Goal: Navigation & Orientation: Find specific page/section

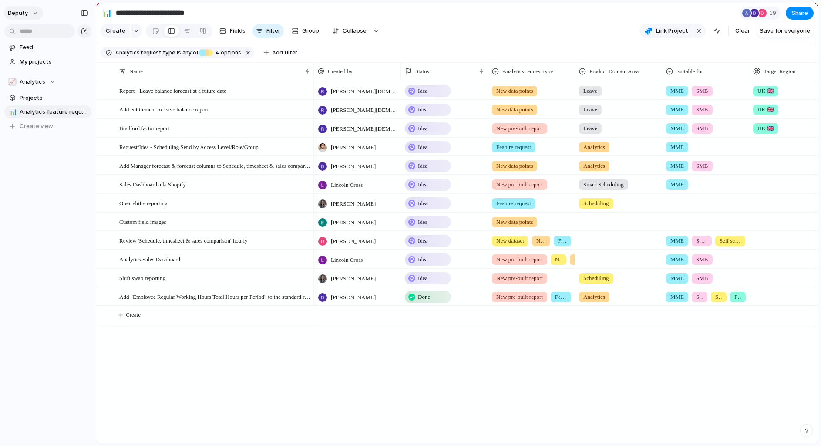
click at [27, 11] on button "deputy" at bounding box center [23, 13] width 39 height 14
click at [41, 36] on span "Settings" at bounding box center [32, 32] width 24 height 9
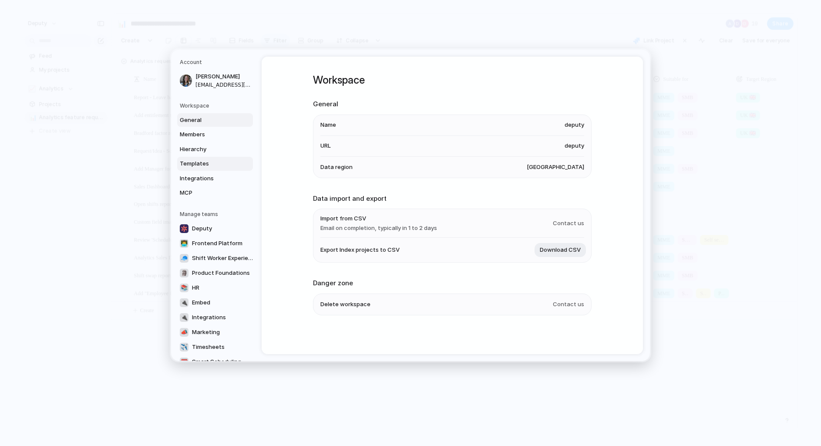
click at [218, 162] on span "Templates" at bounding box center [208, 163] width 56 height 9
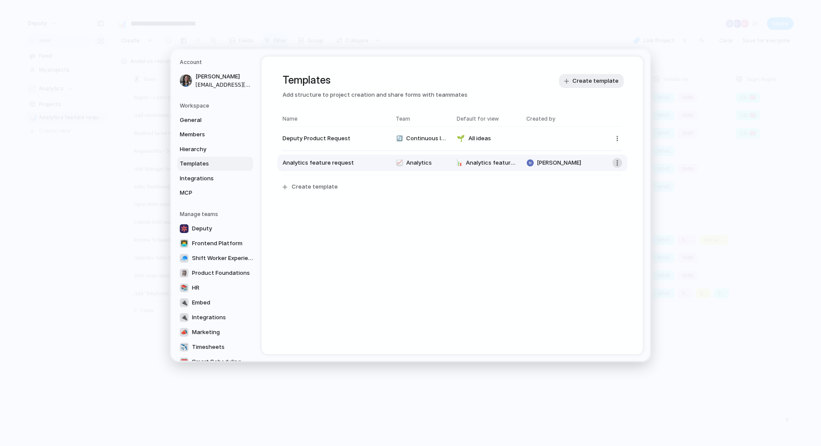
click at [616, 165] on button "button" at bounding box center [618, 163] width 10 height 10
click at [601, 182] on li "Copy link" at bounding box center [592, 180] width 61 height 14
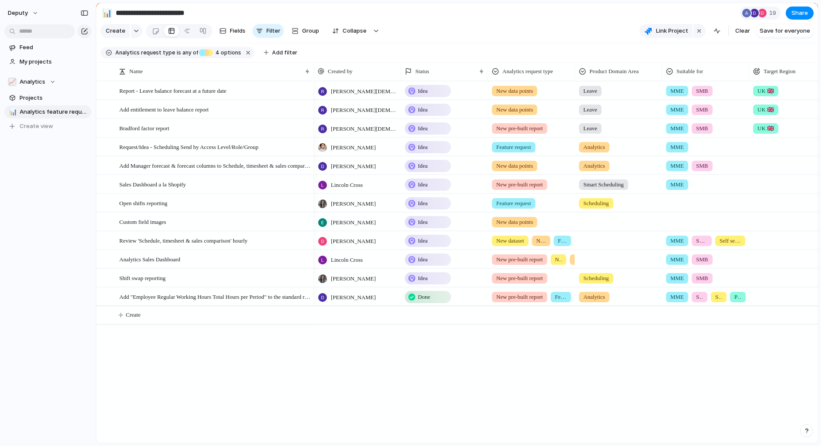
click at [600, 222] on div at bounding box center [619, 220] width 86 height 14
click at [606, 300] on span "Analytics" at bounding box center [598, 302] width 26 height 9
click at [594, 259] on div at bounding box center [619, 257] width 86 height 14
click at [592, 294] on span "Smart Scheduling" at bounding box center [609, 295] width 49 height 9
click at [601, 241] on div at bounding box center [619, 239] width 86 height 14
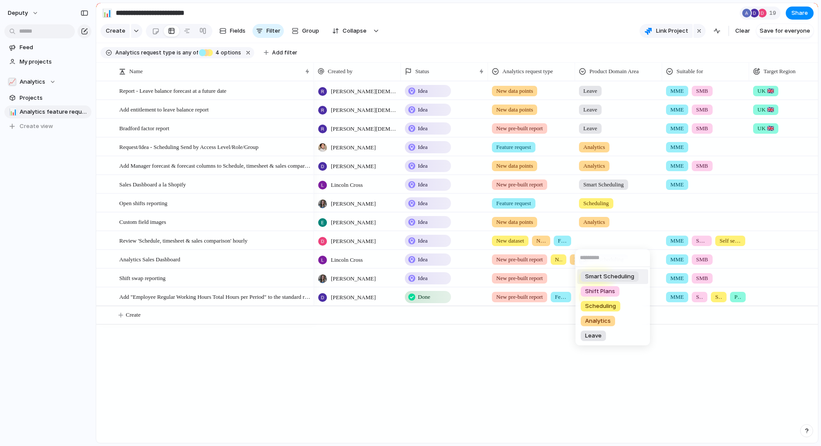
click at [601, 275] on span "Smart Scheduling" at bounding box center [609, 276] width 49 height 9
